Goal: Information Seeking & Learning: Learn about a topic

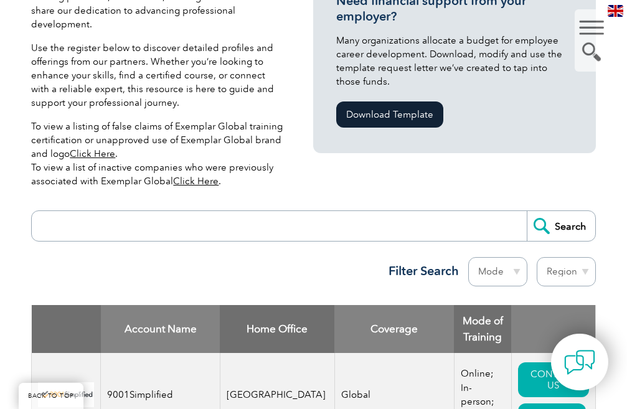
scroll to position [311, 0]
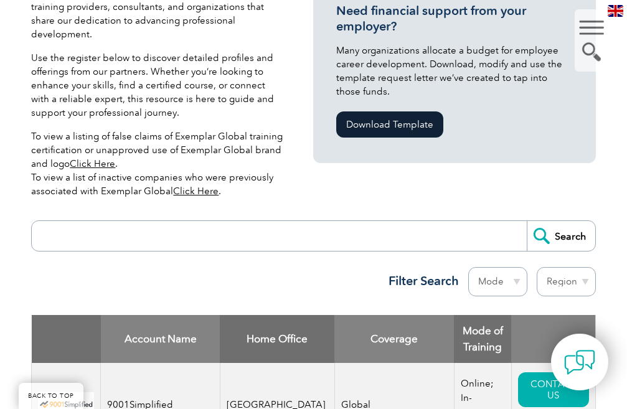
click at [167, 221] on input "search" at bounding box center [282, 236] width 488 height 30
type input "lms"
click at [564, 227] on input "Search" at bounding box center [561, 236] width 68 height 30
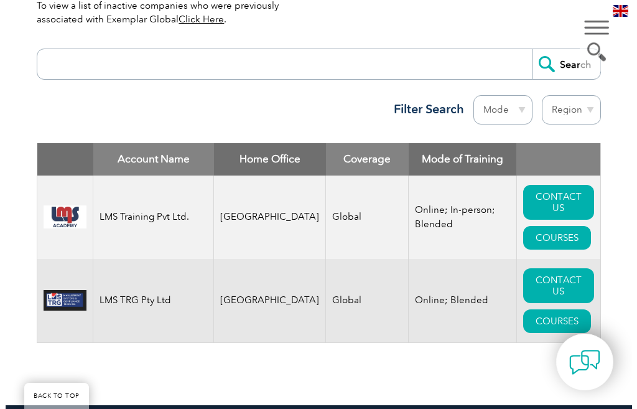
scroll to position [498, 0]
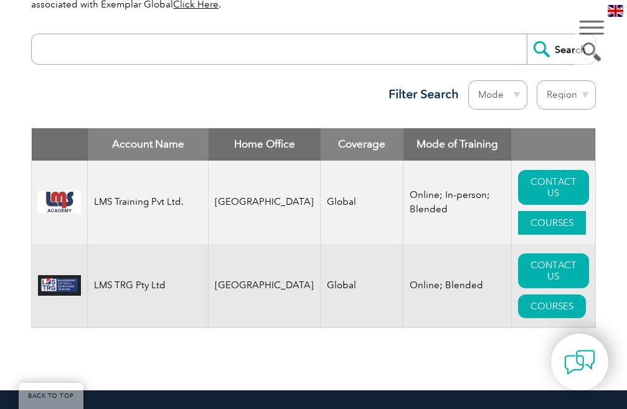
click at [544, 225] on link "COURSES" at bounding box center [552, 223] width 68 height 24
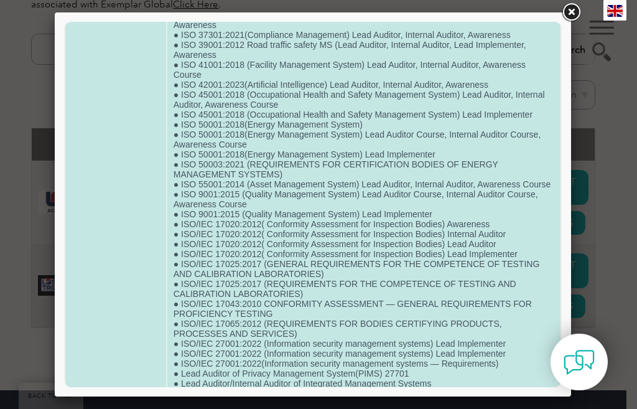
scroll to position [534, 0]
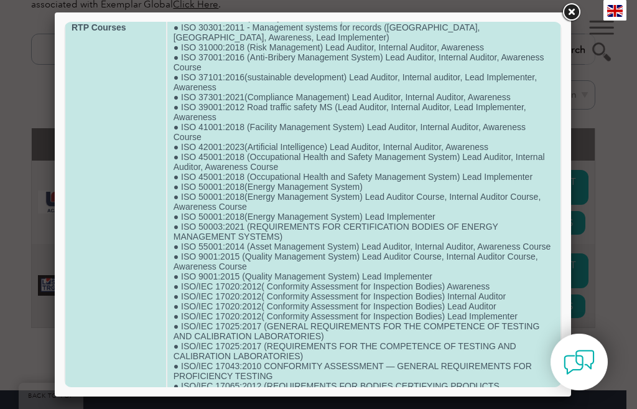
click at [329, 146] on td "● FSC (Forest Stewardship Council) Lead Auditor, Internal auditor, Lead Impleme…" at bounding box center [363, 27] width 393 height 993
copy td "● ISO 42001:2023(Artificial Intelligence) Lead Auditor, Internal Auditor, Aware…"
click at [291, 213] on td "● FSC (Forest Stewardship Council) Lead Auditor, Internal auditor, Lead Impleme…" at bounding box center [363, 27] width 393 height 993
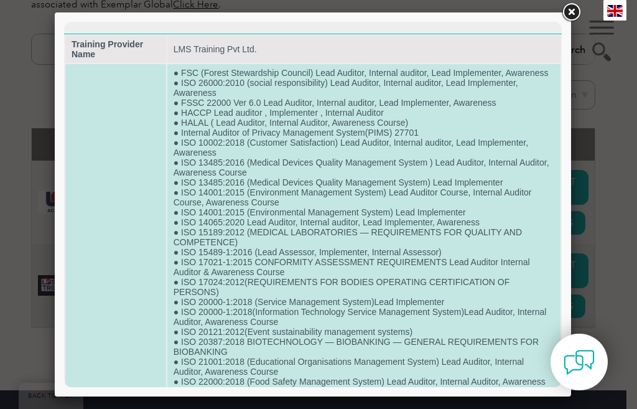
scroll to position [0, 0]
